Goal: Information Seeking & Learning: Find specific fact

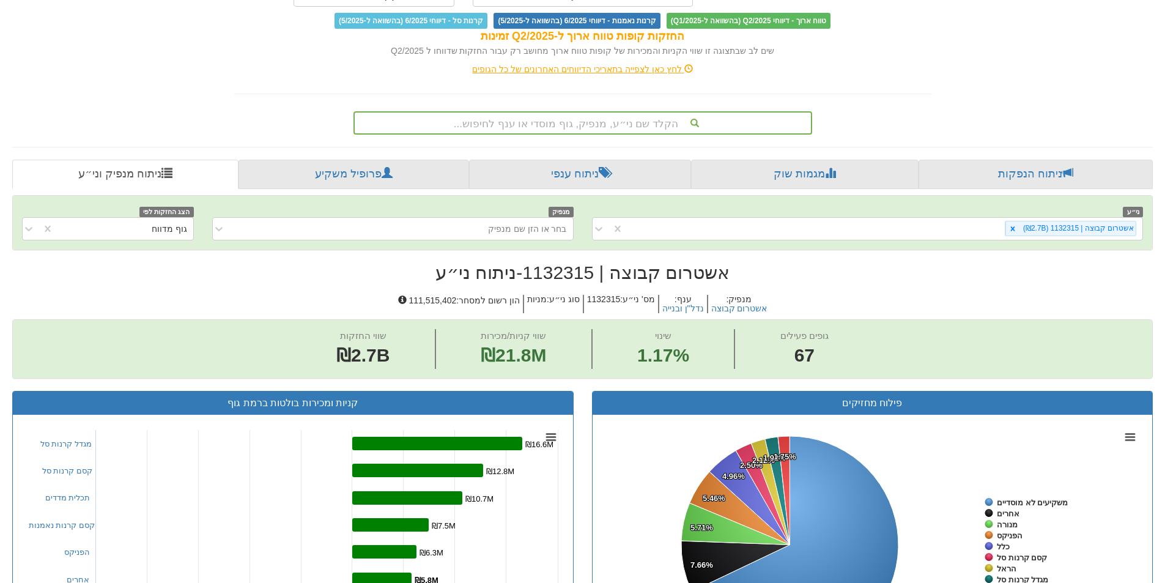
scroll to position [61, 0]
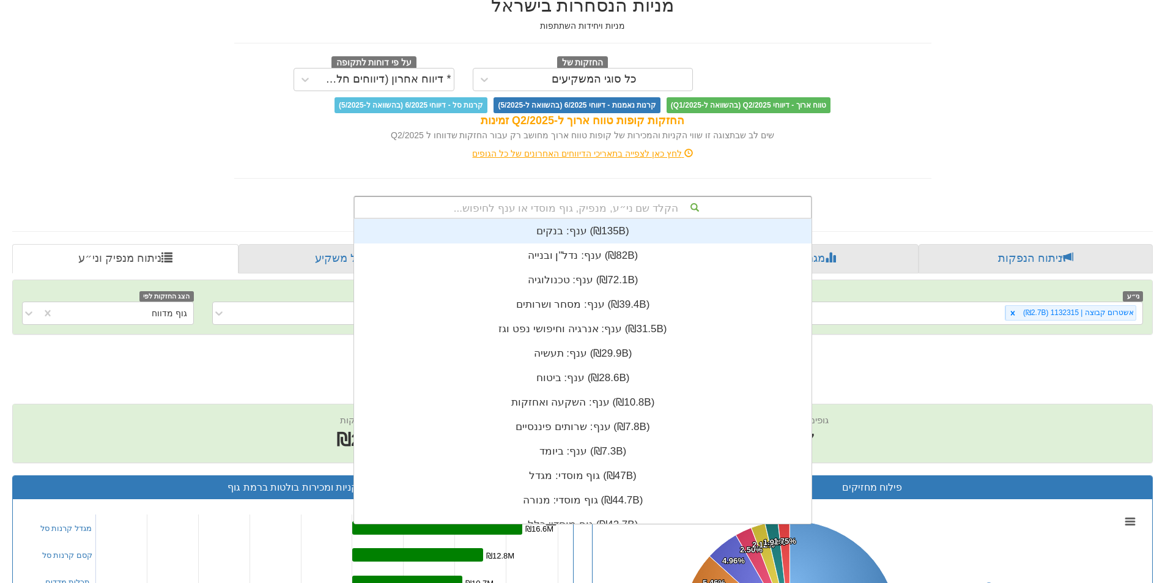
click at [544, 201] on div "הקלד שם ני״ע, מנפיק, גוף מוסדי או ענף לחיפוש..." at bounding box center [583, 207] width 456 height 21
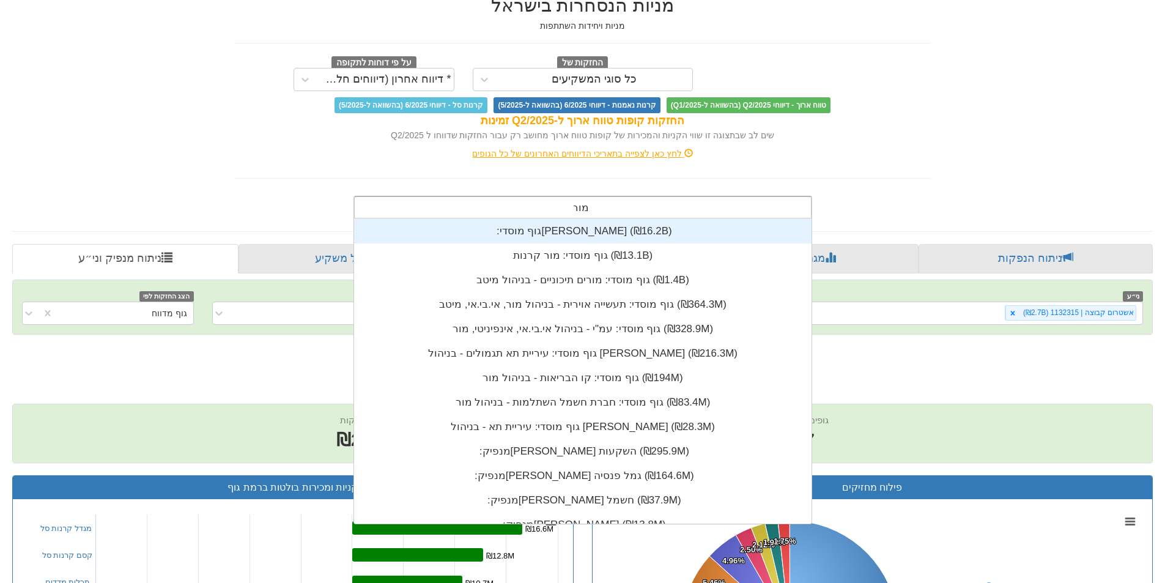
scroll to position [24, 0]
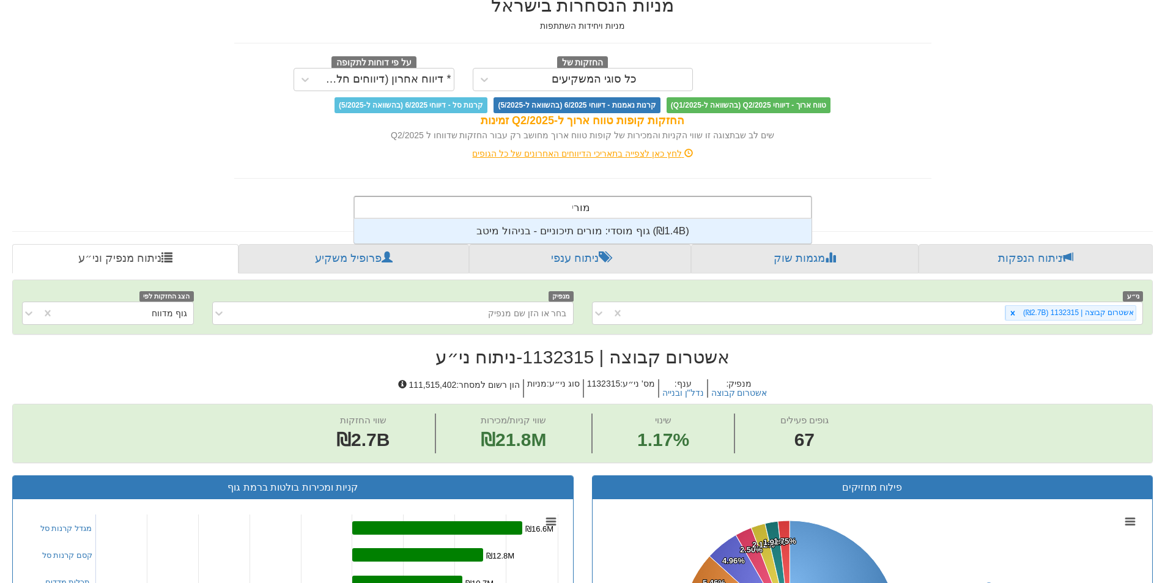
type input "מור"
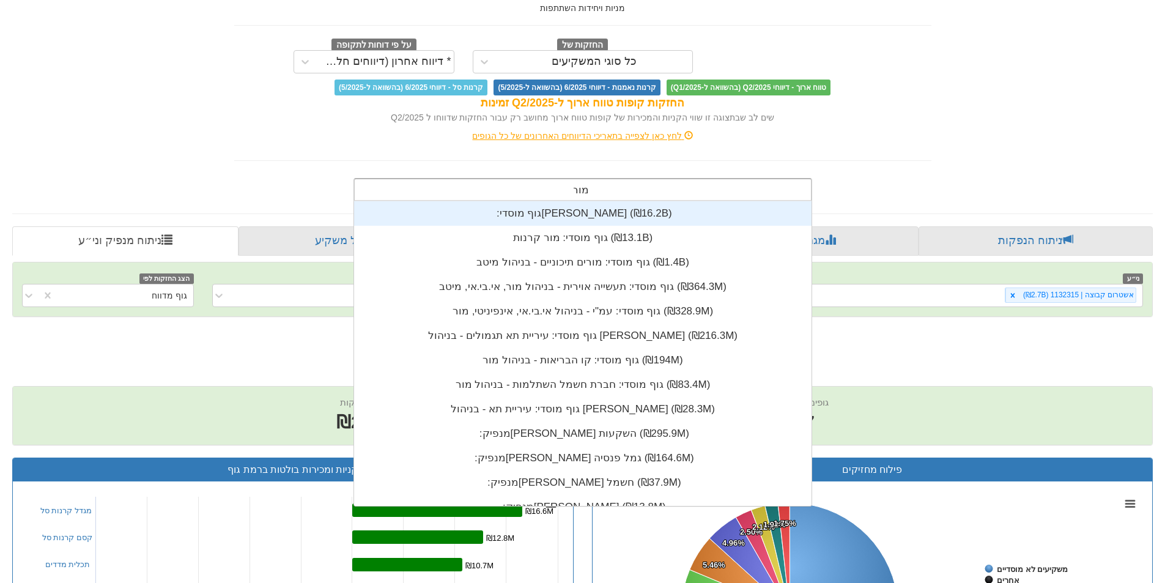
scroll to position [61, 0]
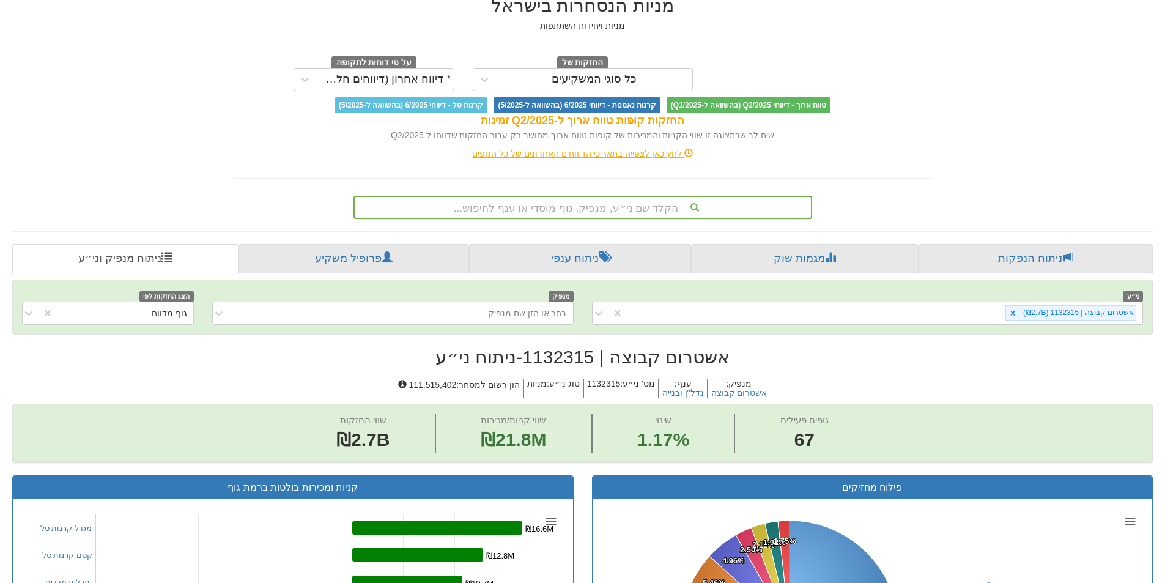
click at [615, 155] on div "לחץ כאן לצפייה בתאריכי הדיווחים האחרונים של כל הגופים" at bounding box center [582, 153] width 715 height 12
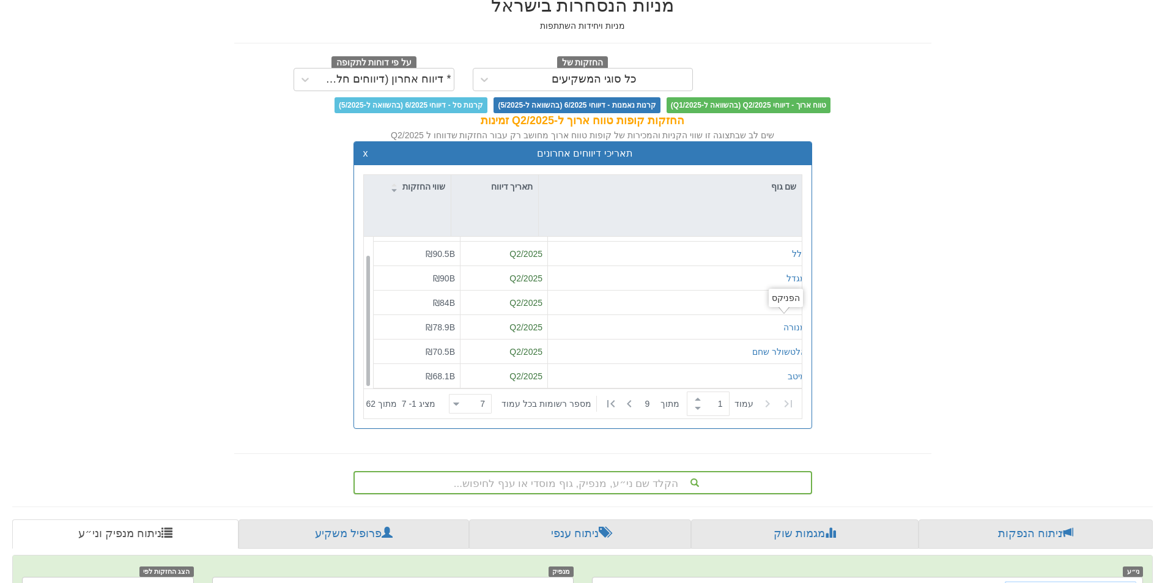
scroll to position [20, 0]
click at [478, 401] on div "7 7" at bounding box center [475, 404] width 32 height 17
click at [488, 525] on div "50" at bounding box center [477, 524] width 43 height 20
type input "50"
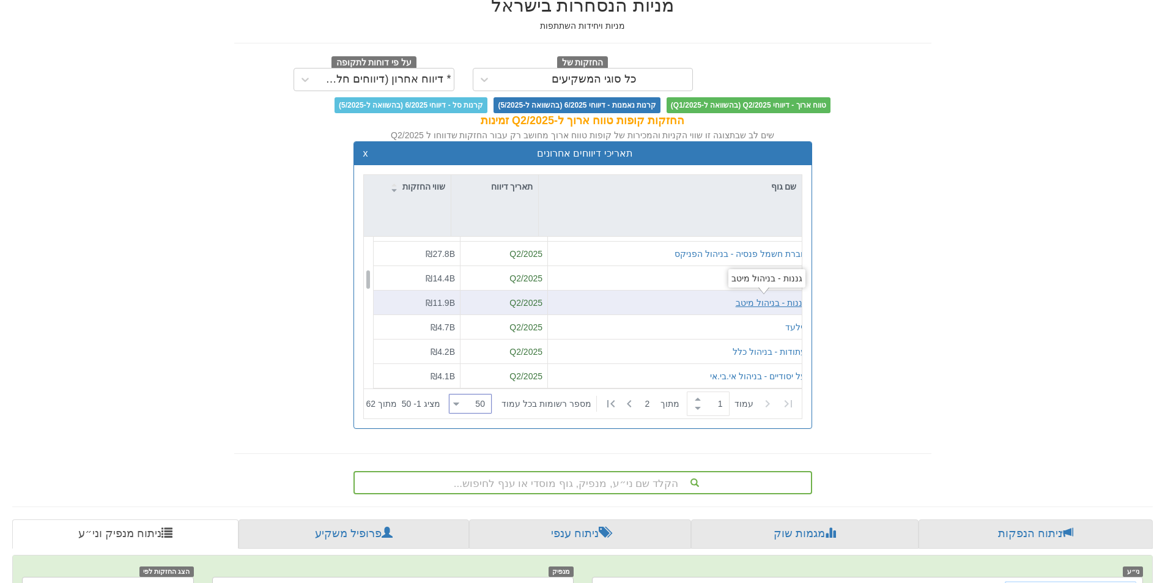
scroll to position [0, 0]
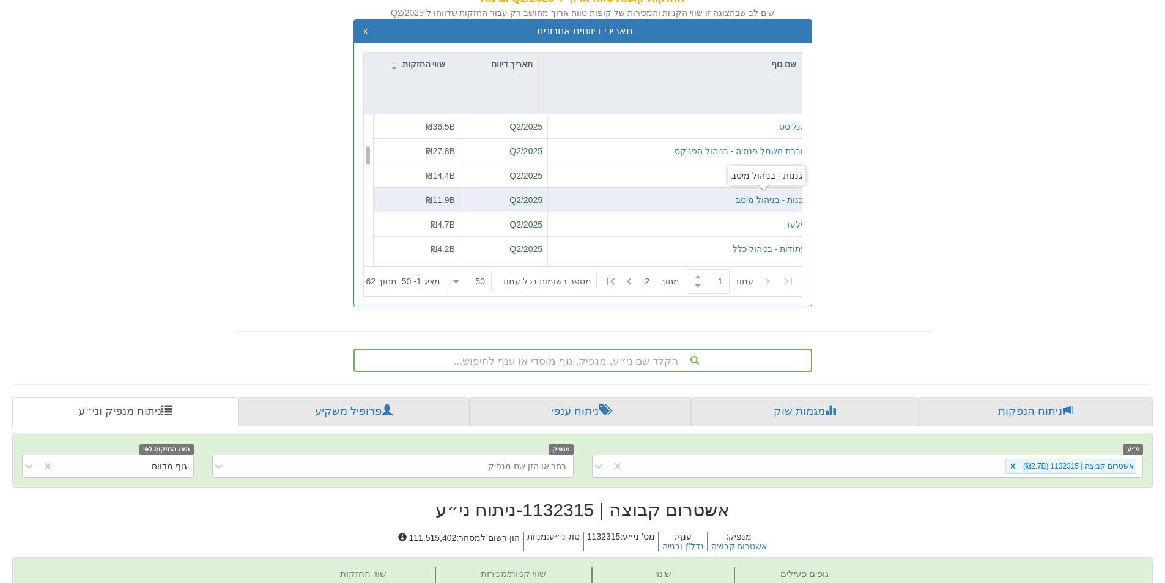
click at [756, 202] on div "מורים תיכוניים - בניהול מיטב Q2/2025 ₪4B על יסודיים - בניהול אי.בי.אי Q2/2025 ₪…" at bounding box center [587, 481] width 447 height 1223
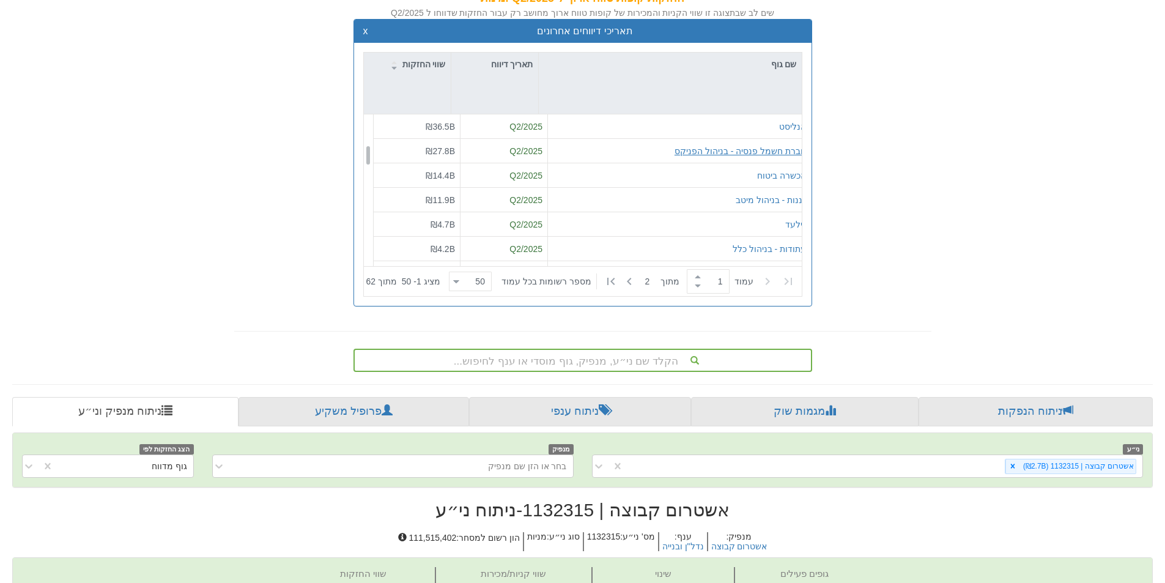
scroll to position [245, 0]
click at [645, 364] on div "הקלד שם ני״ע, מנפיק, גוף מוסדי או ענף לחיפוש..." at bounding box center [582, 360] width 459 height 23
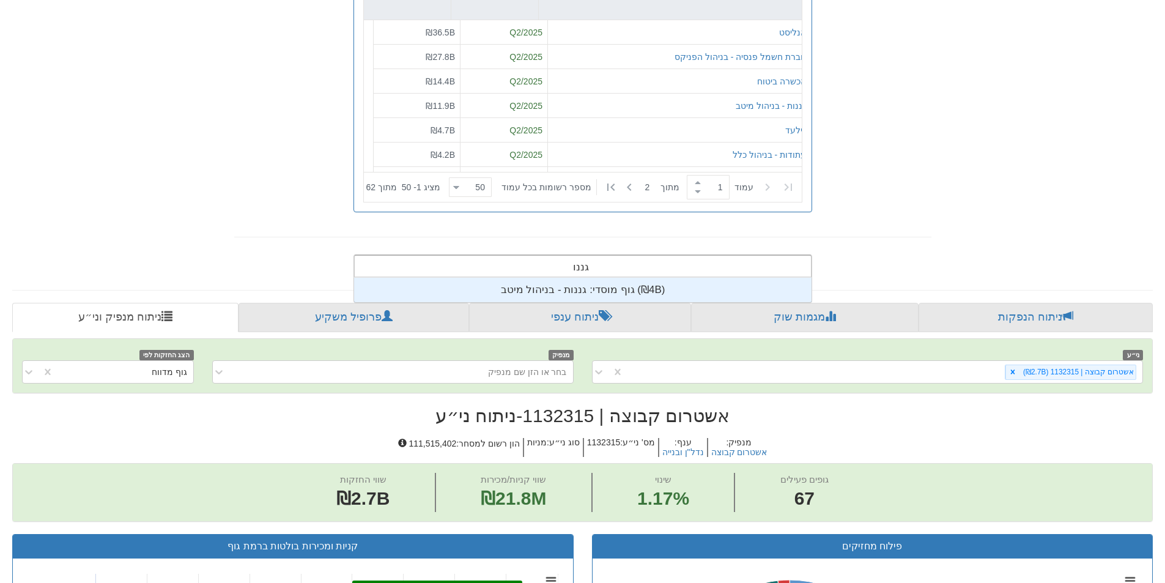
scroll to position [24, 0]
type input "גננות"
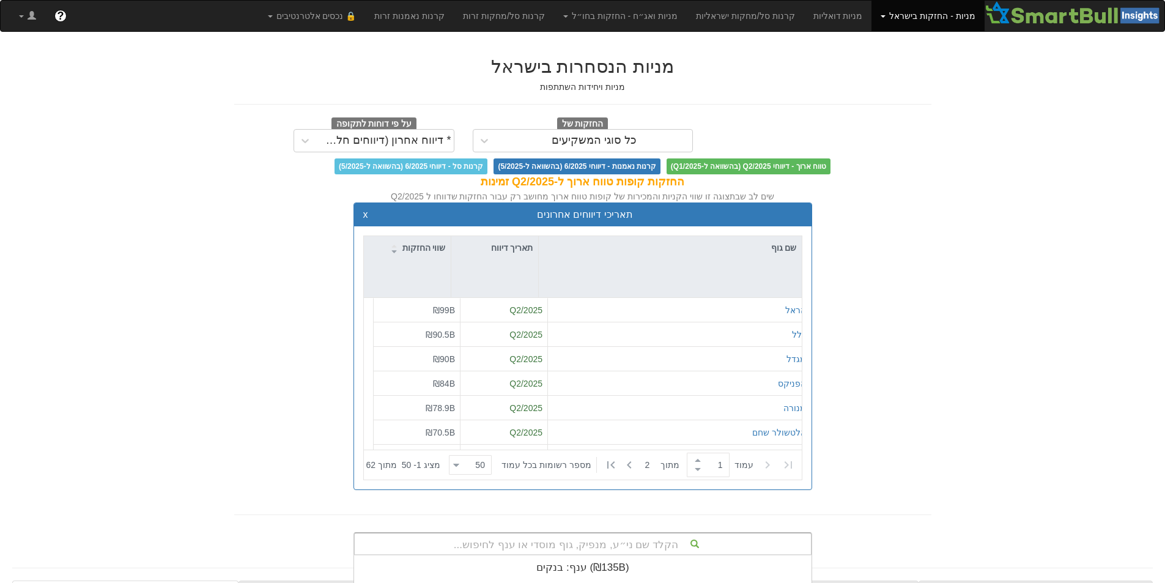
scroll to position [278, 0]
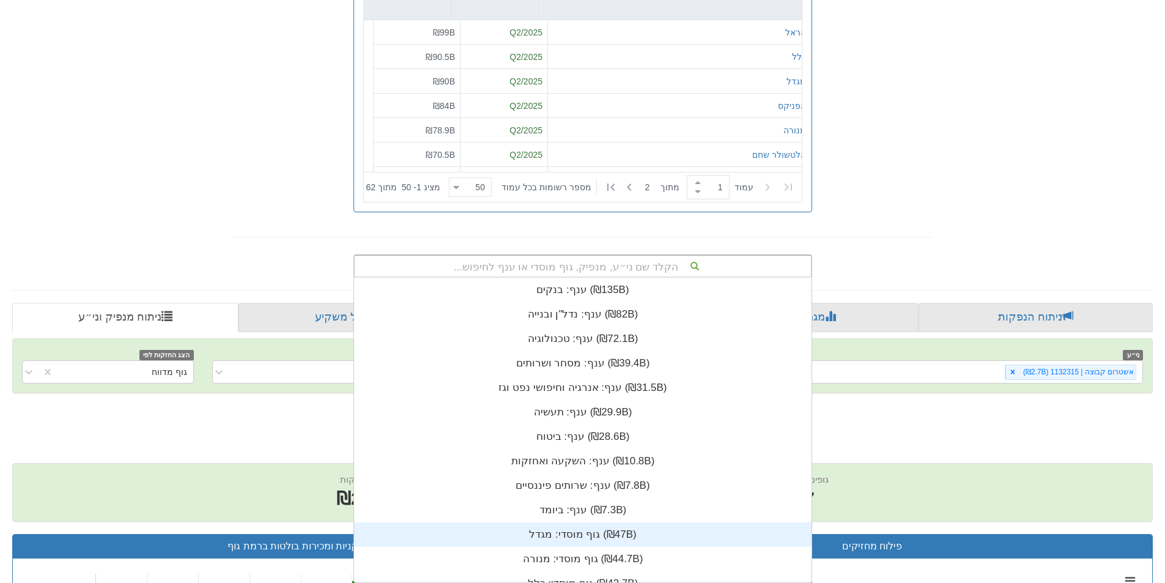
click at [525, 278] on div "הקלד שם ני״ע, מנפיק, גוף מוסדי או ענף לחיפוש... ענף: ‏בנקים ‎(₪135B)‎ ענף: ‏נדל…" at bounding box center [582, 265] width 459 height 23
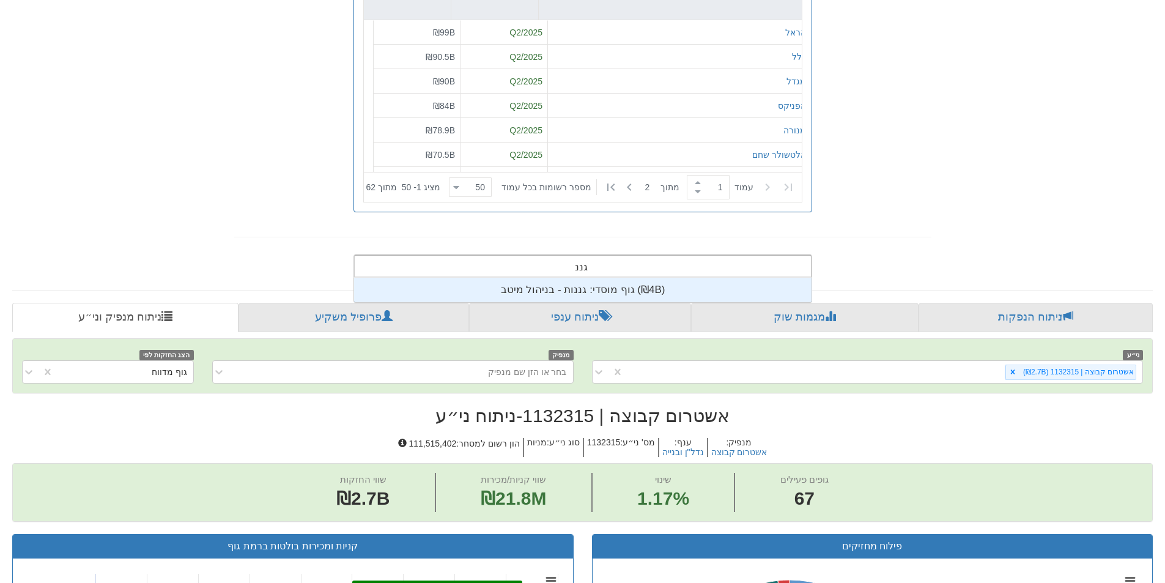
type input "גננו"
click at [548, 287] on div "גוף מוסדי: ‏גננות - בניהול מיטב ‎(₪4B)‎" at bounding box center [582, 290] width 457 height 24
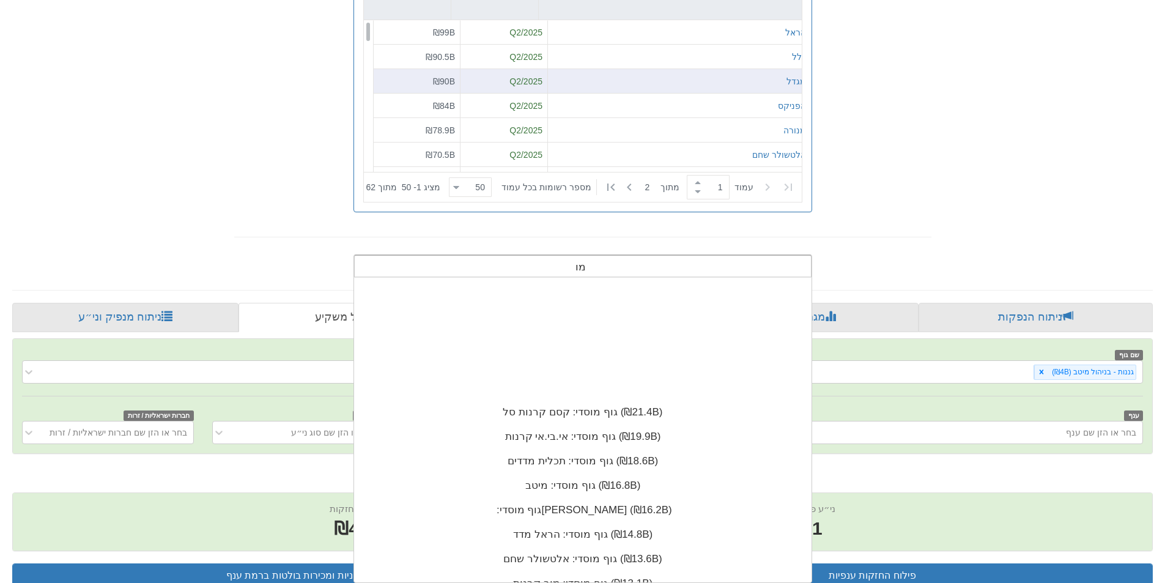
scroll to position [24, 0]
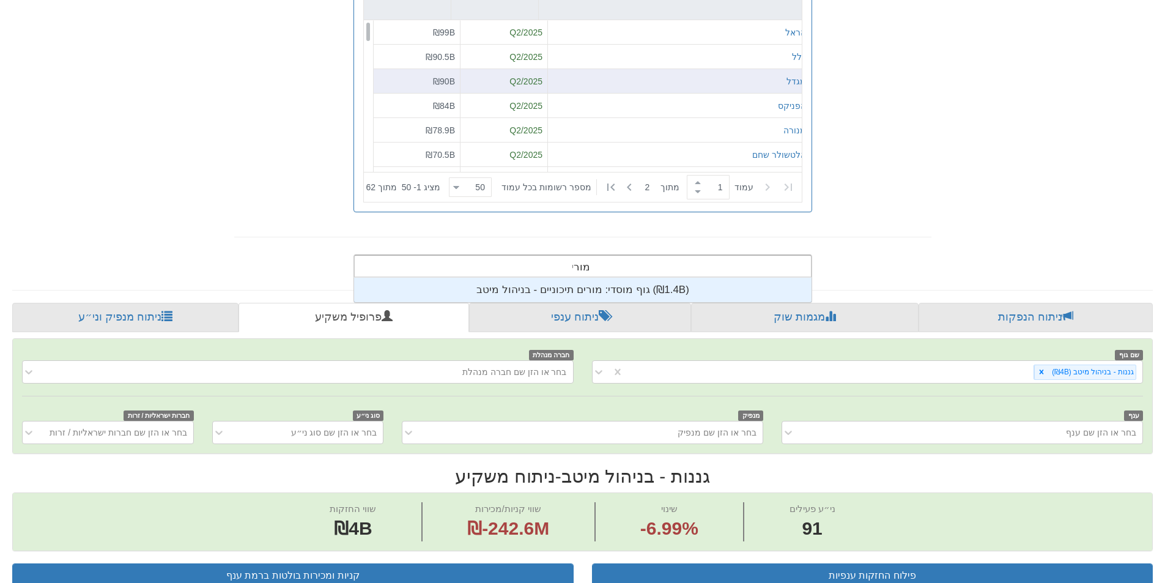
type input "מורים"
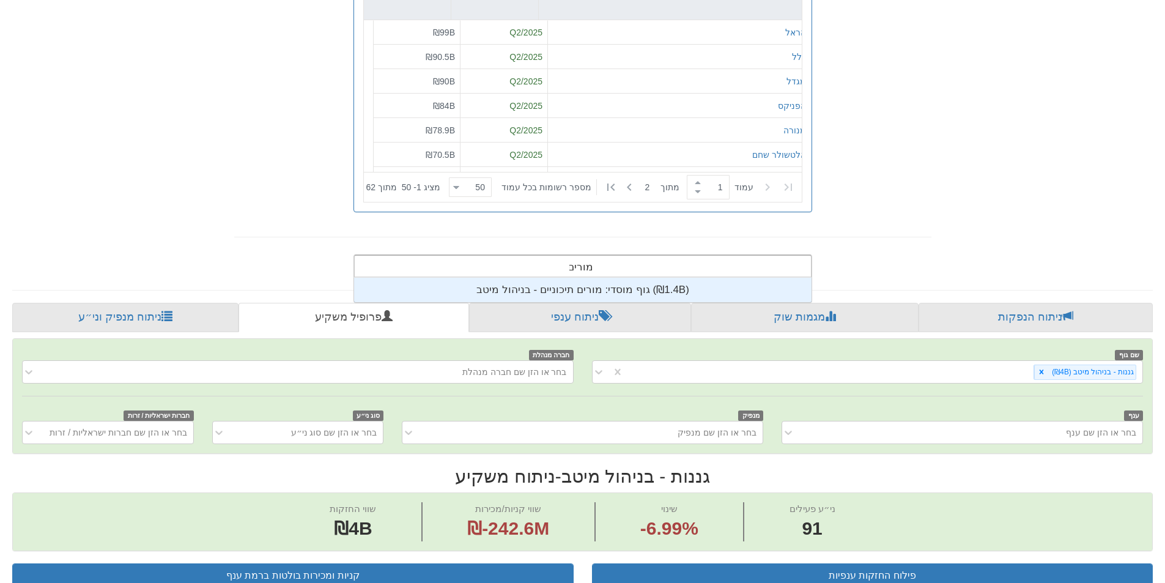
click at [550, 295] on div "גוף מוסדי: ‏מורים תיכוניים - בניהול מיטב ‎(₪1.4B)‎" at bounding box center [582, 290] width 457 height 24
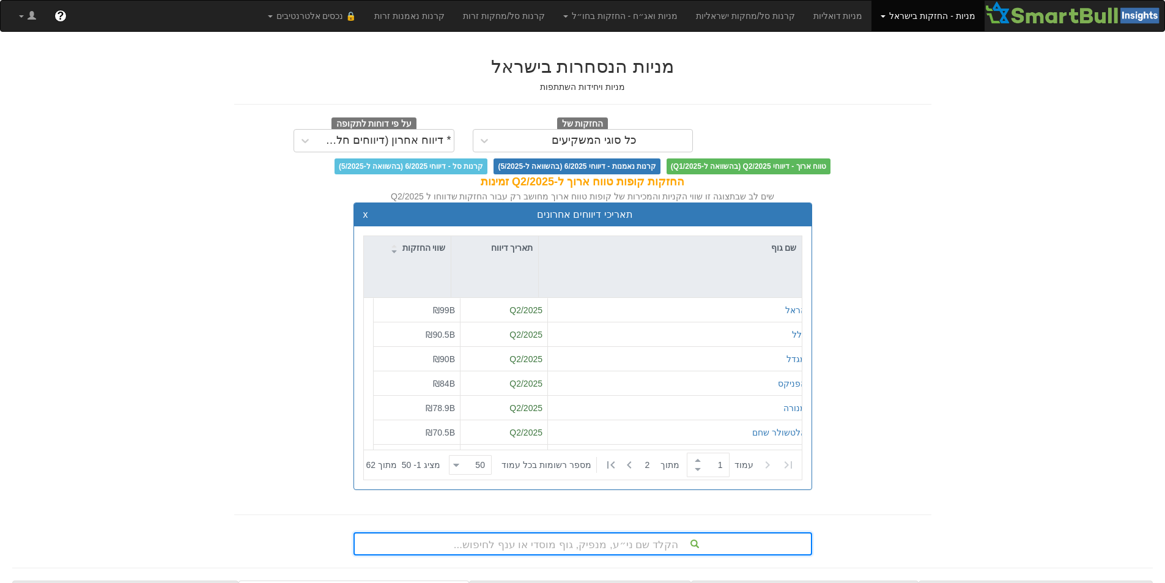
click at [440, 166] on span "קרנות סל - דיווחי 6/2025 (בהשוואה ל-5/2025)" at bounding box center [410, 166] width 153 height 16
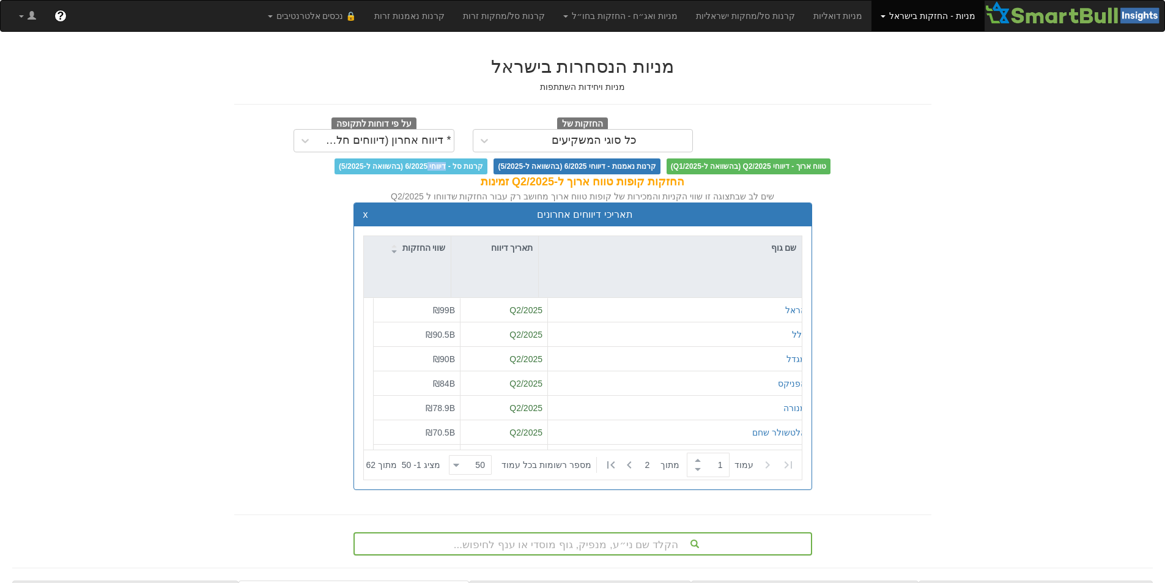
click at [440, 166] on span "קרנות סל - דיווחי 6/2025 (בהשוואה ל-5/2025)" at bounding box center [410, 166] width 153 height 16
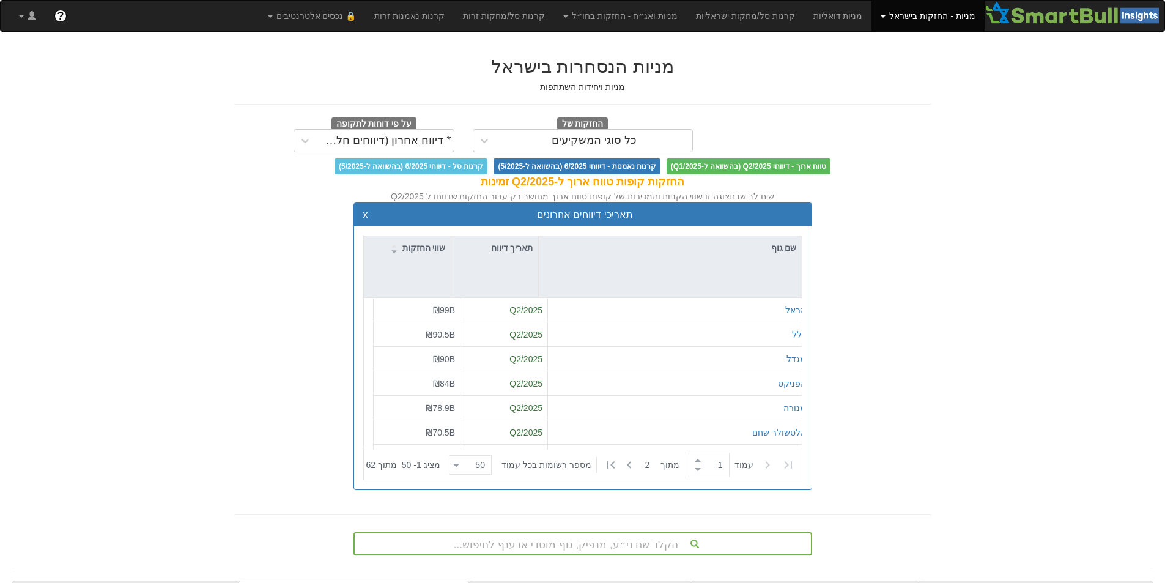
click at [276, 186] on div "החזקות קופות טווח ארוך ל-Q2/2025 זמינות" at bounding box center [582, 182] width 697 height 16
click at [468, 152] on div "החזקות של כל סוגי המשקיעים" at bounding box center [582, 134] width 238 height 35
drag, startPoint x: 457, startPoint y: 169, endPoint x: 469, endPoint y: 151, distance: 22.0
click at [468, 155] on div "החזקות של כל סוגי המשקיעים על פי דוחות לתקופה * דיווח אחרון (דיווחים חלקיים) טו…" at bounding box center [582, 145] width 697 height 57
drag, startPoint x: 430, startPoint y: 174, endPoint x: 433, endPoint y: 160, distance: 14.4
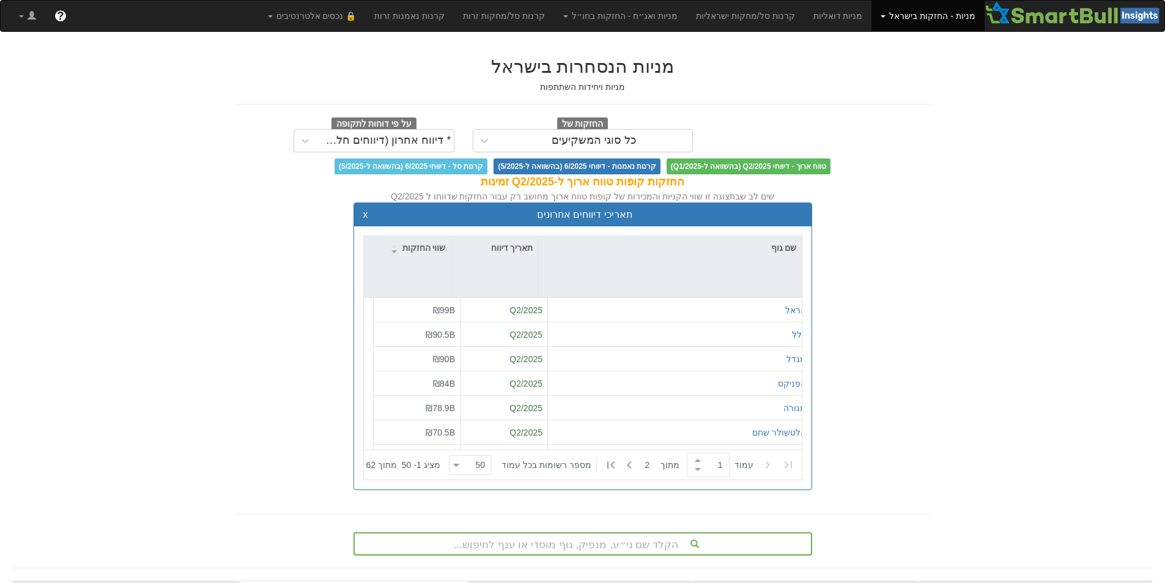
click at [433, 162] on span "קרנות סל - דיווחי 6/2025 (בהשוואה ל-5/2025)" at bounding box center [410, 166] width 153 height 16
